Goal: Task Accomplishment & Management: Manage account settings

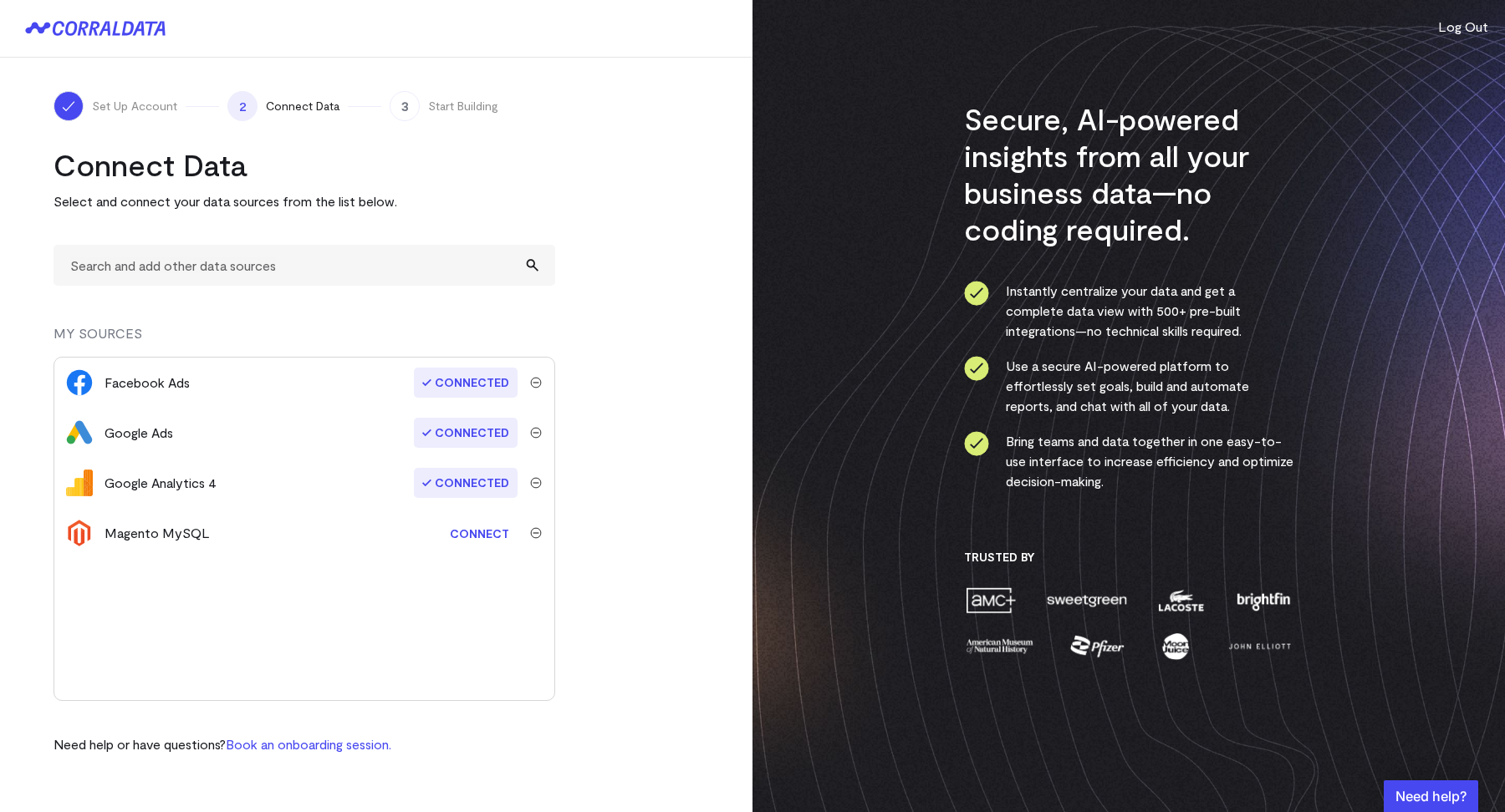
click at [1461, 18] on button "Log Out" at bounding box center [1463, 27] width 50 height 20
